Goal: Find specific page/section: Find specific page/section

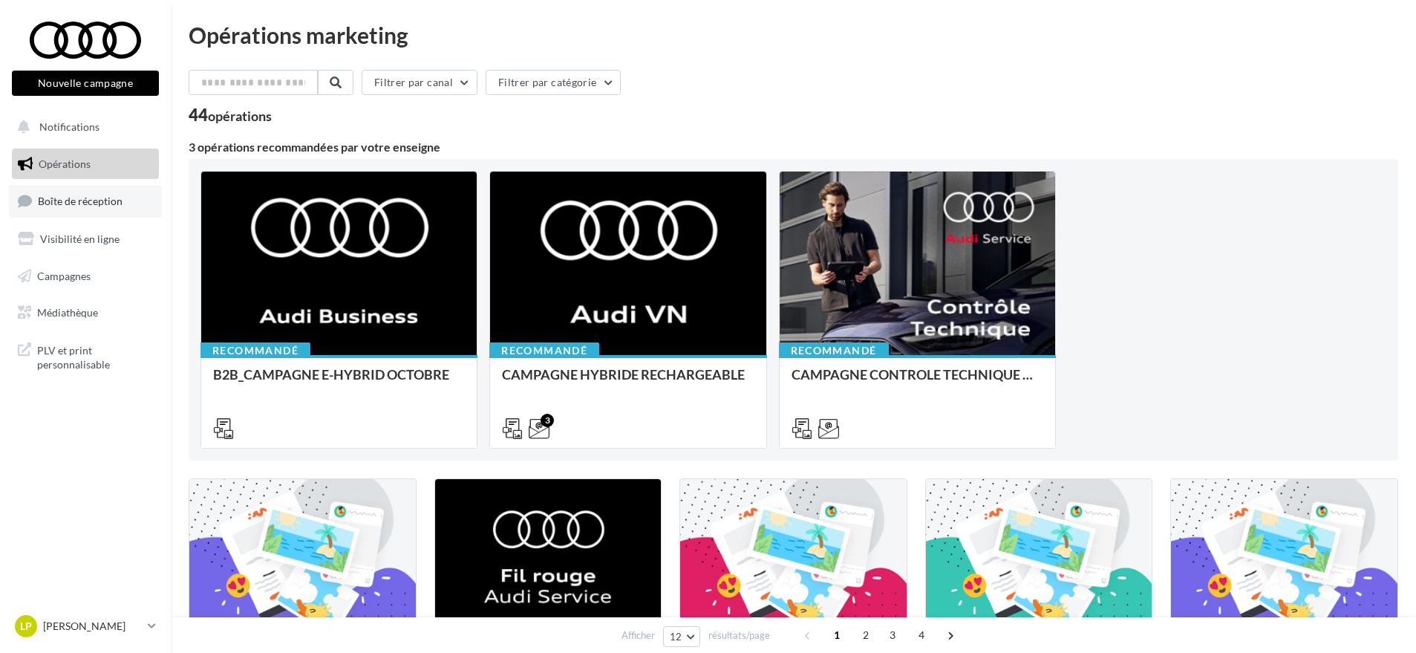
click at [85, 201] on span "Boîte de réception" at bounding box center [80, 201] width 85 height 13
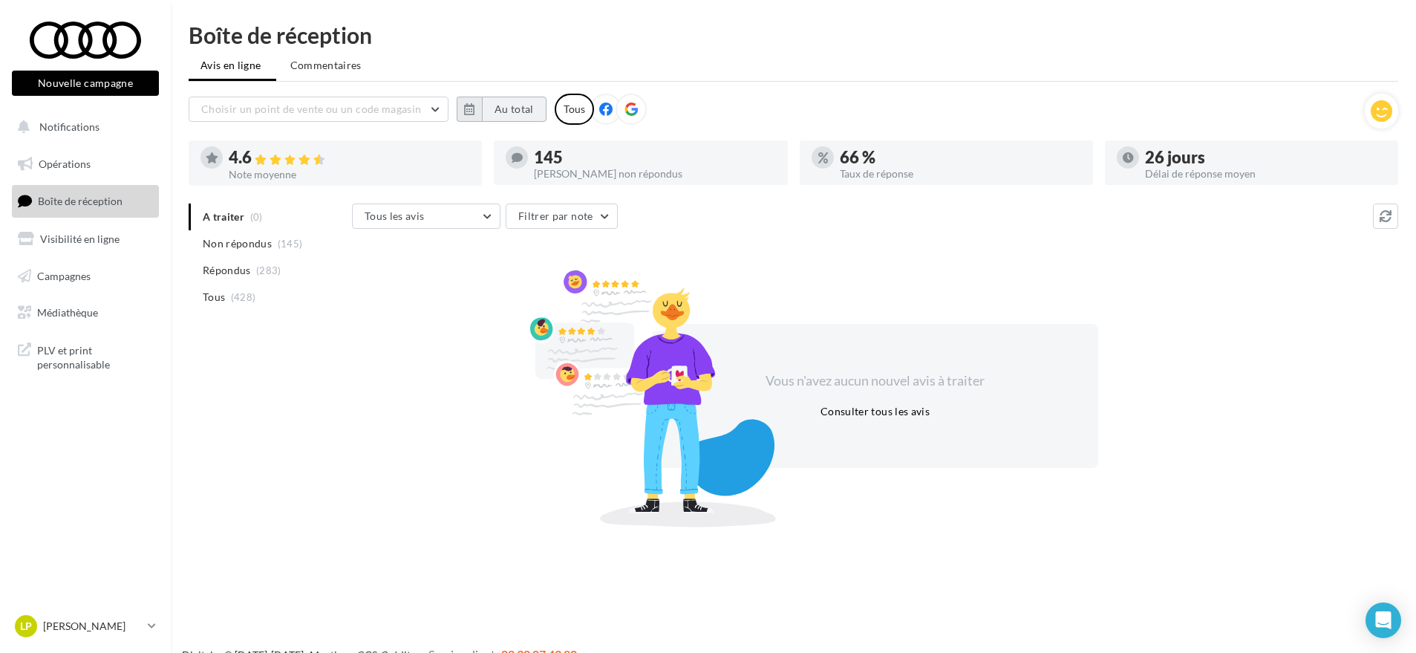
click at [529, 106] on button "Au total" at bounding box center [514, 109] width 65 height 25
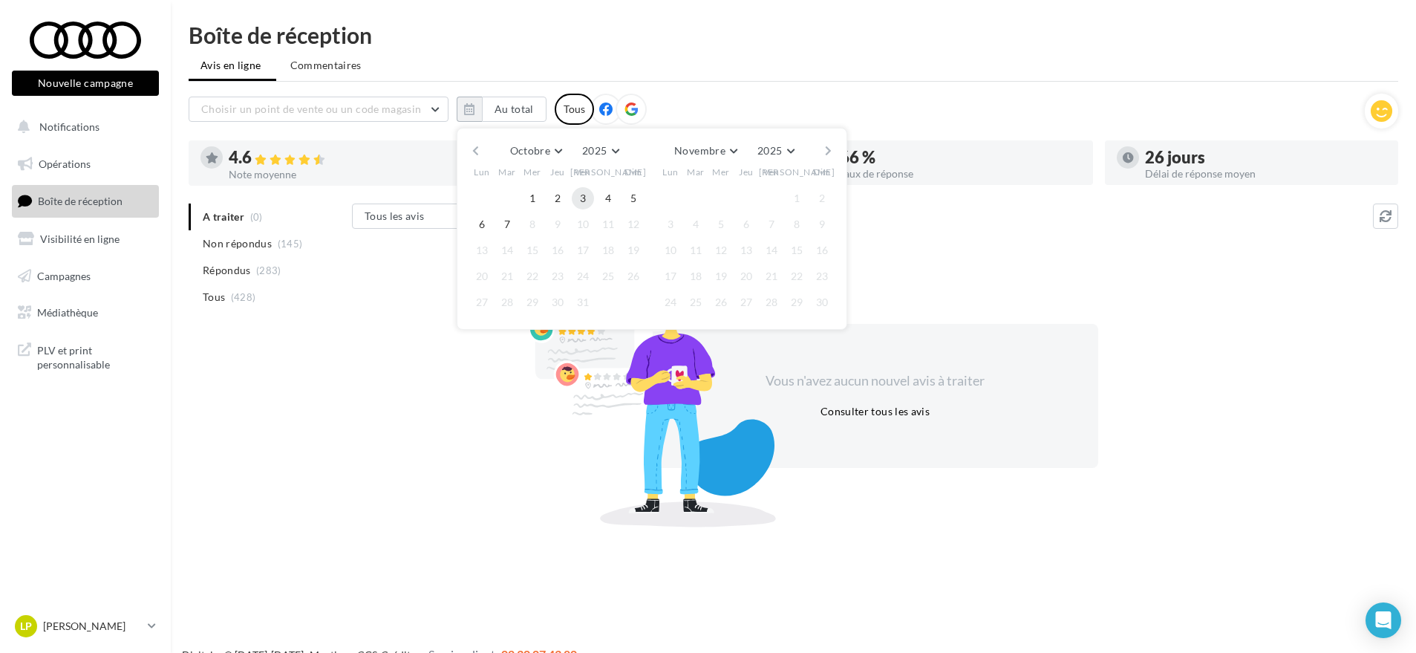
click at [582, 197] on button "3" at bounding box center [583, 198] width 22 height 22
click at [509, 223] on button "7" at bounding box center [507, 224] width 22 height 22
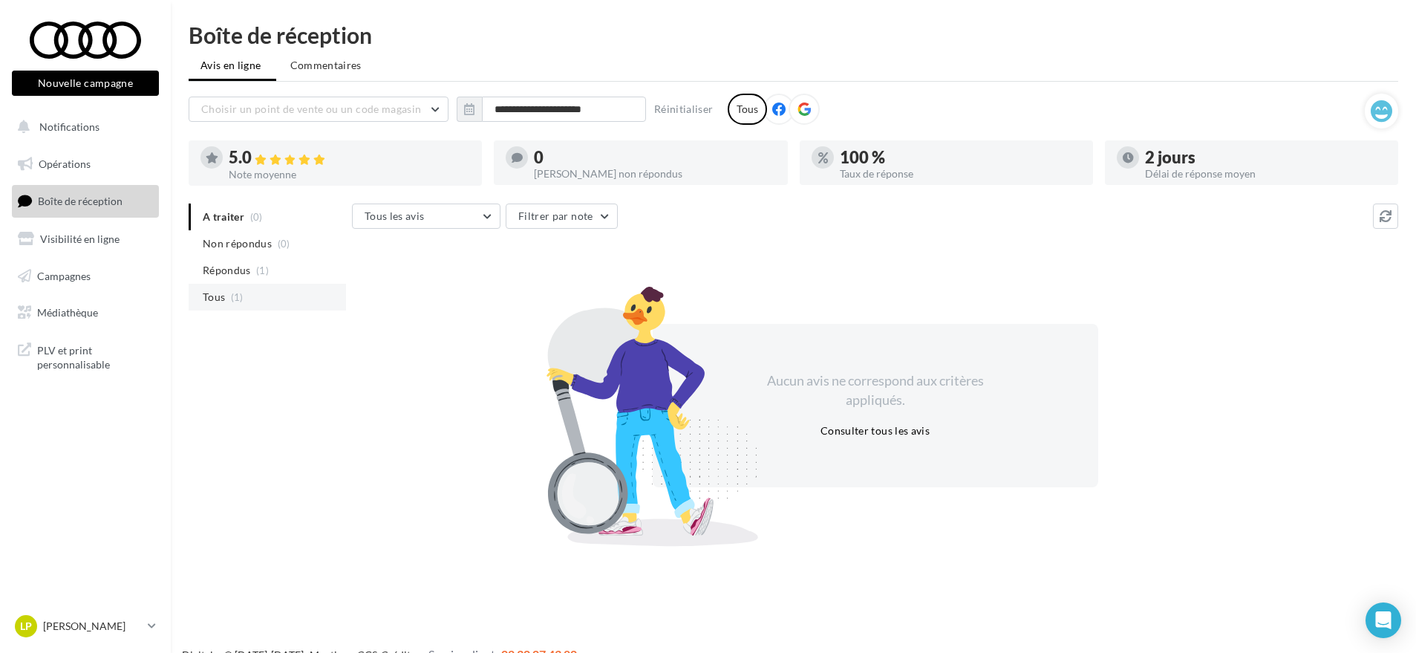
click at [218, 298] on span "Tous" at bounding box center [214, 297] width 22 height 15
